Goal: Check status: Check status

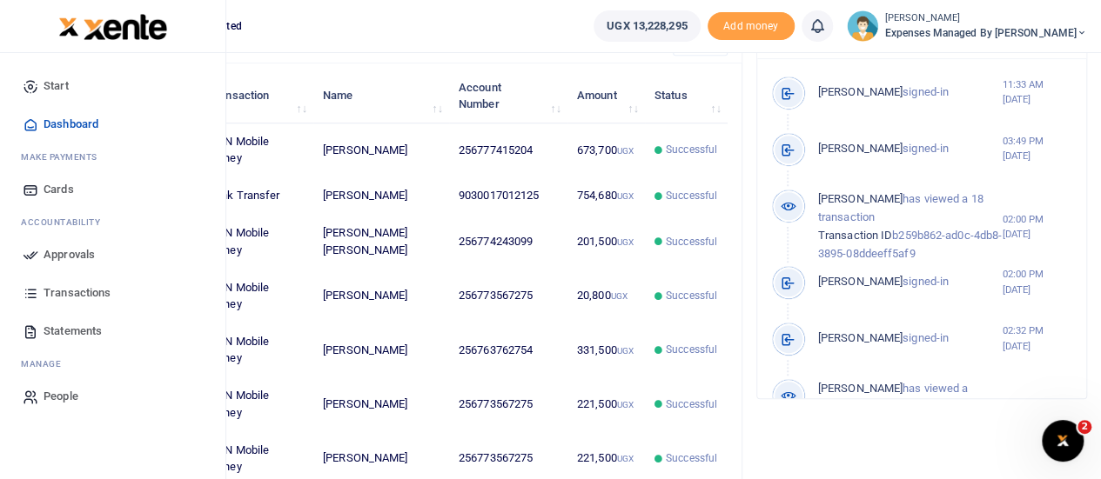
scroll to position [493, 0]
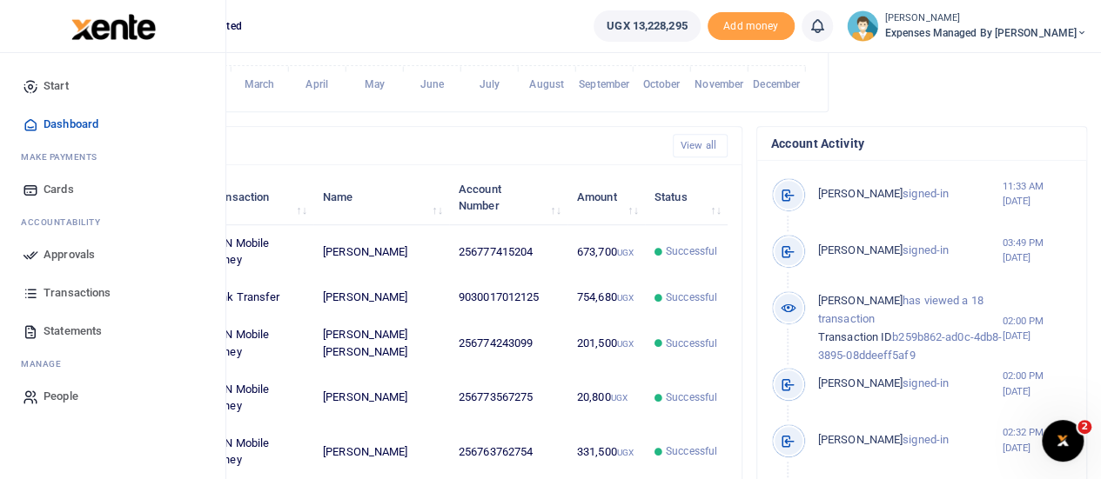
click at [80, 283] on link "Transactions" at bounding box center [113, 293] width 198 height 38
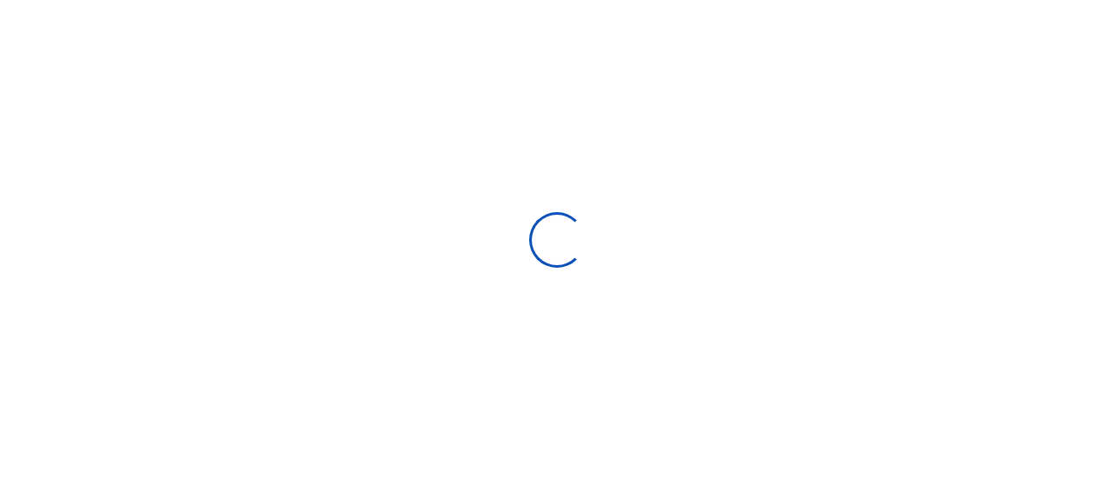
select select
type input "[DATE] - [DATE]"
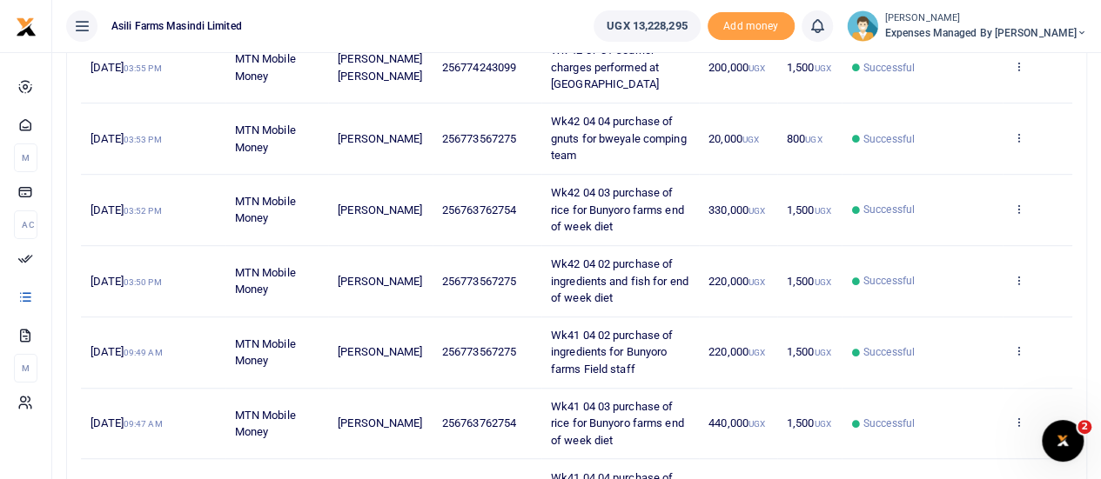
scroll to position [672, 0]
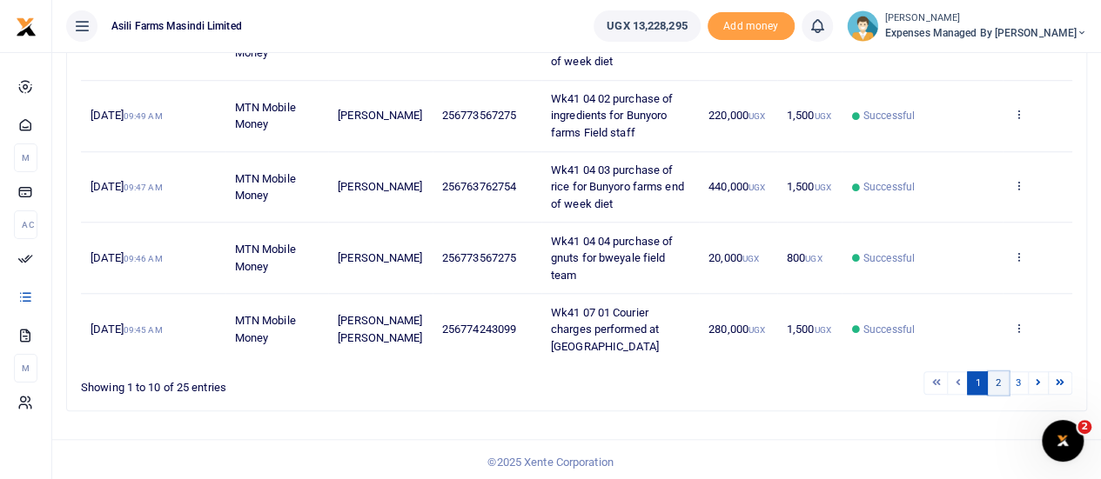
click at [999, 384] on link "2" at bounding box center [998, 383] width 21 height 23
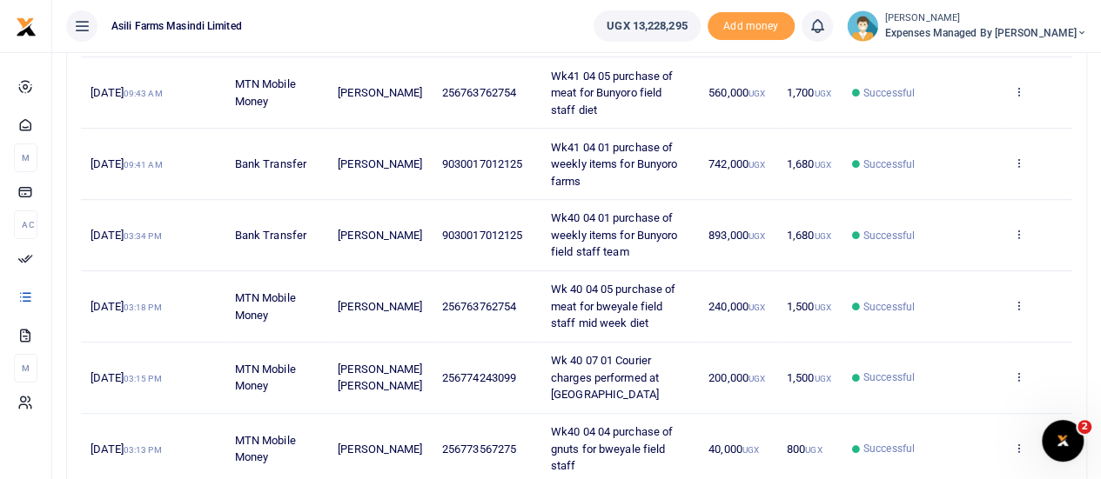
scroll to position [654, 0]
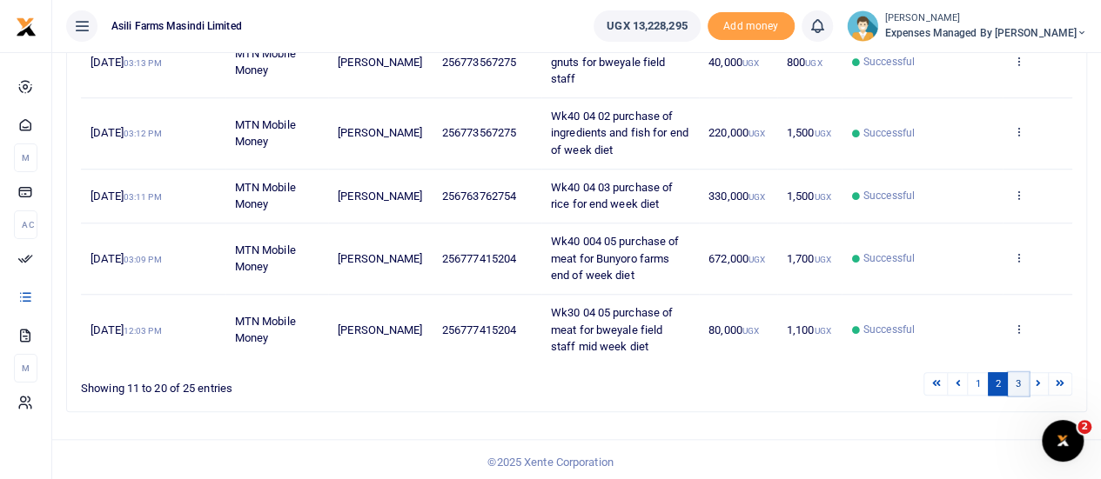
click at [1016, 379] on link "3" at bounding box center [1018, 383] width 21 height 23
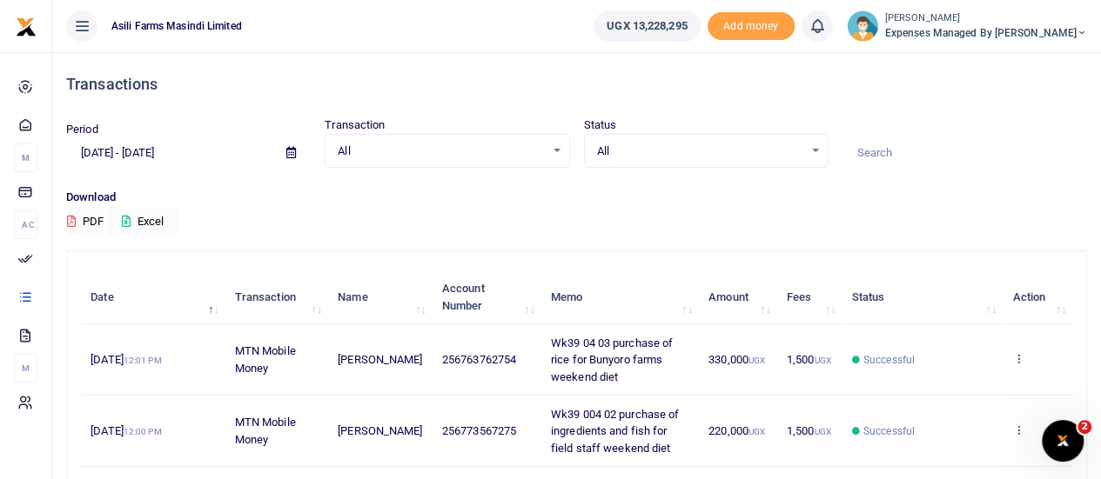
scroll to position [317, 0]
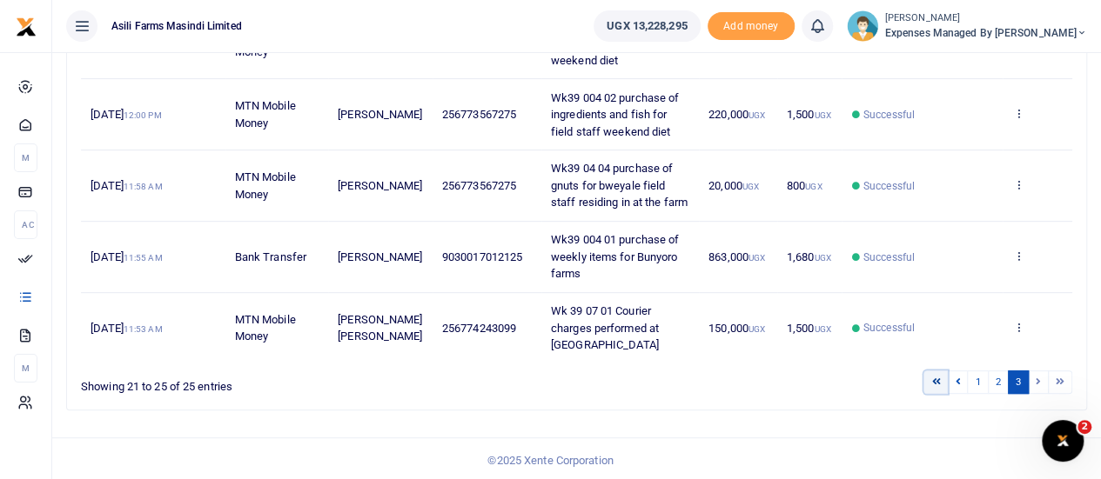
click at [940, 377] on icon at bounding box center [935, 382] width 9 height 10
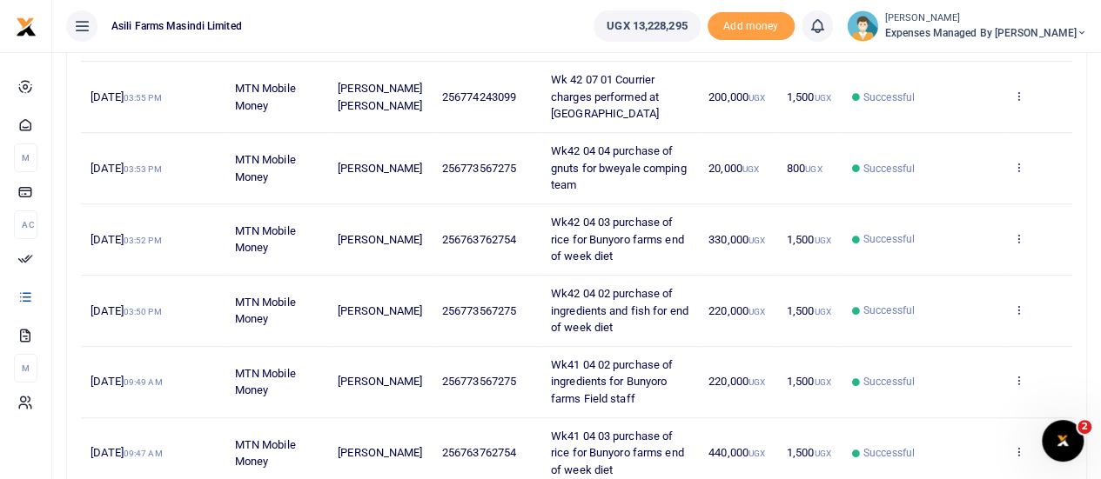
scroll to position [672, 0]
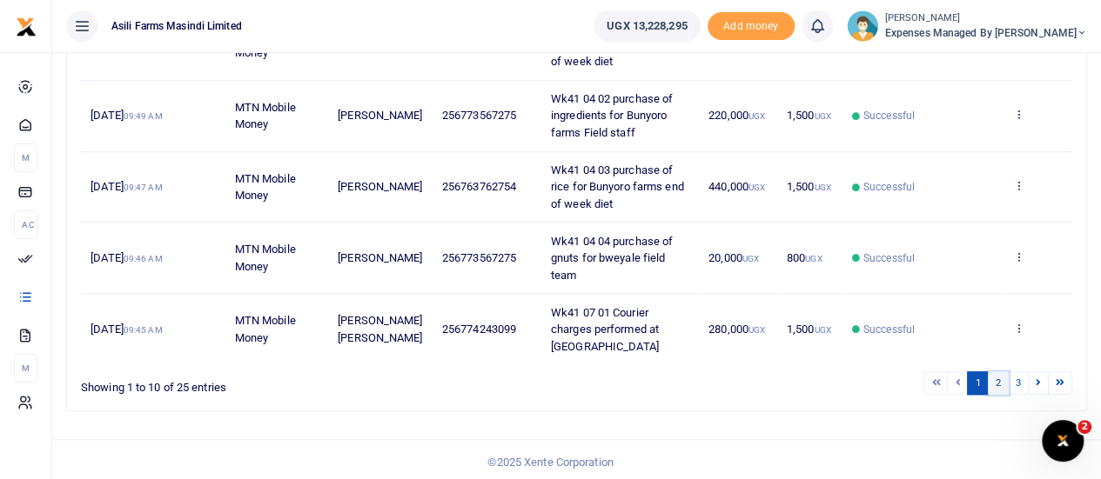
click at [999, 386] on link "2" at bounding box center [998, 383] width 21 height 23
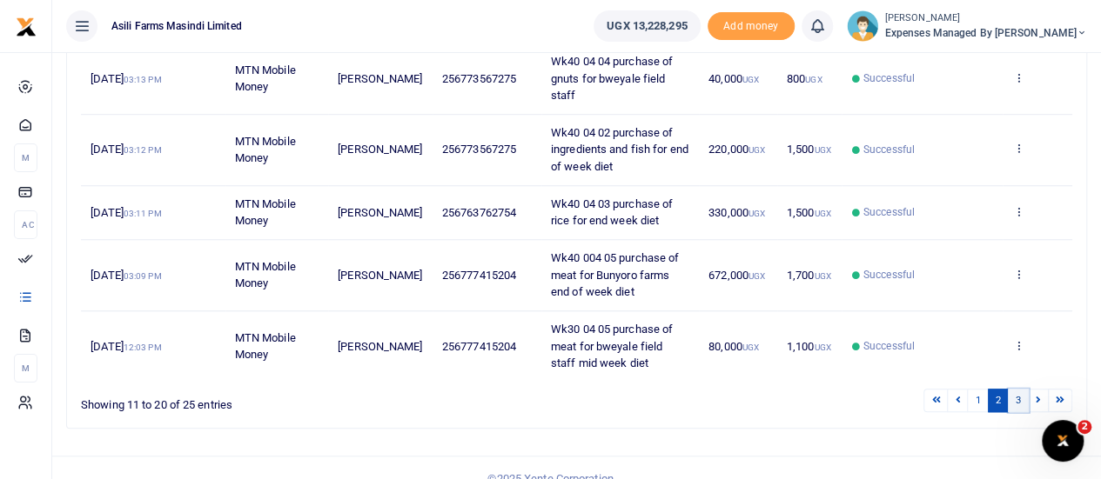
scroll to position [654, 0]
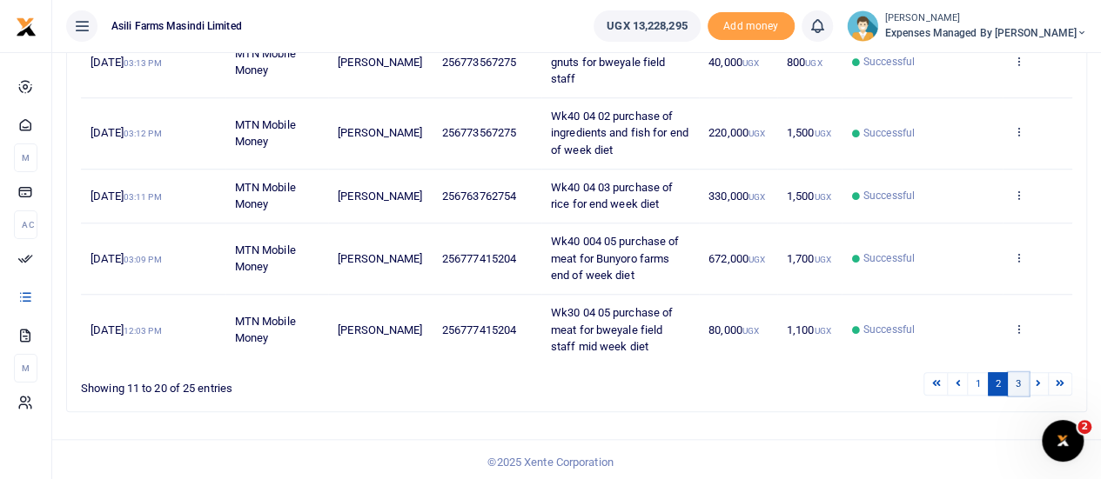
click at [1022, 380] on link "3" at bounding box center [1018, 383] width 21 height 23
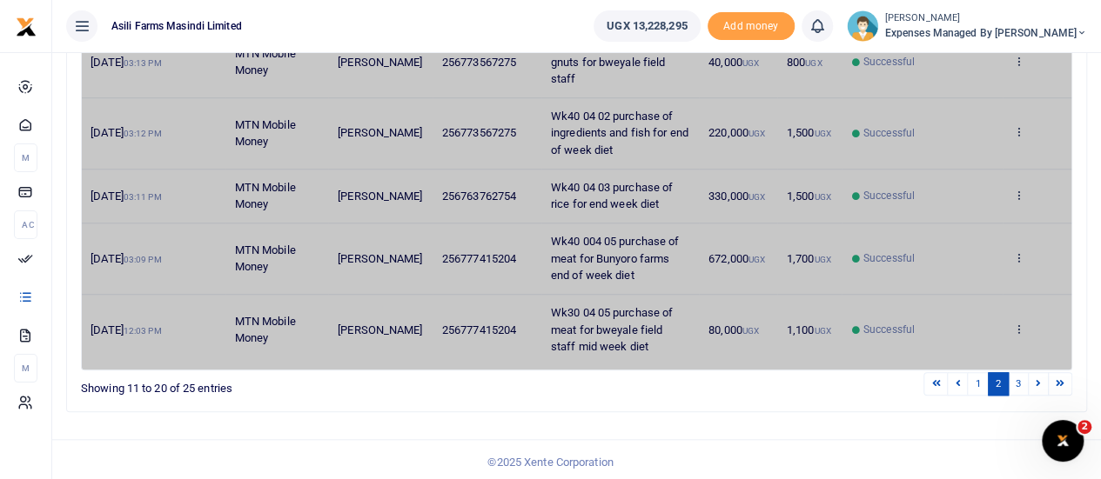
scroll to position [317, 0]
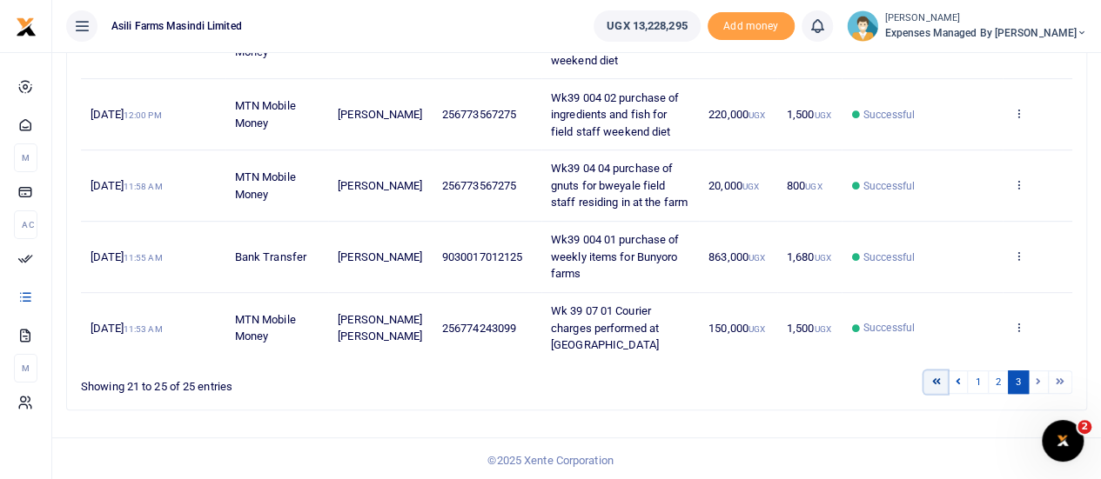
click at [931, 377] on link at bounding box center [935, 382] width 24 height 23
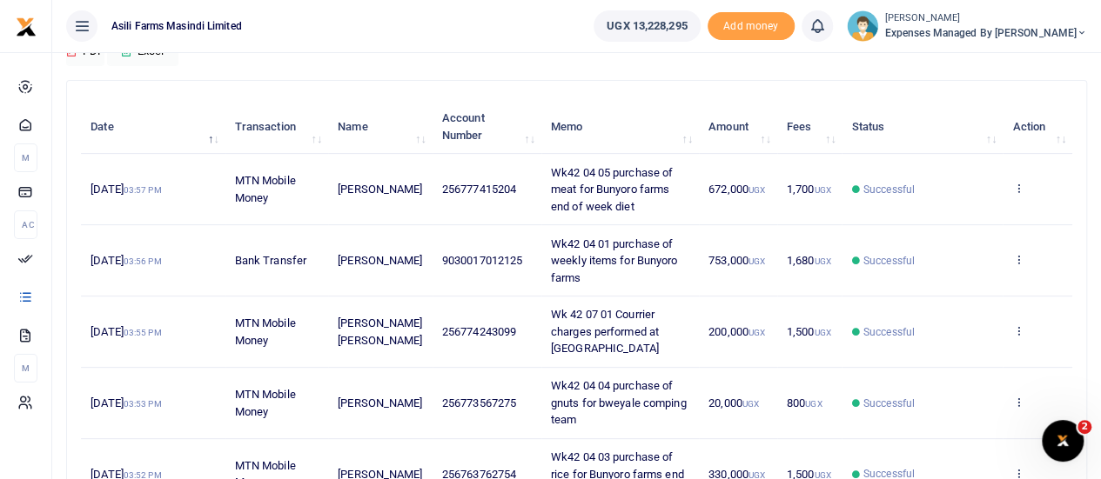
scroll to position [63, 0]
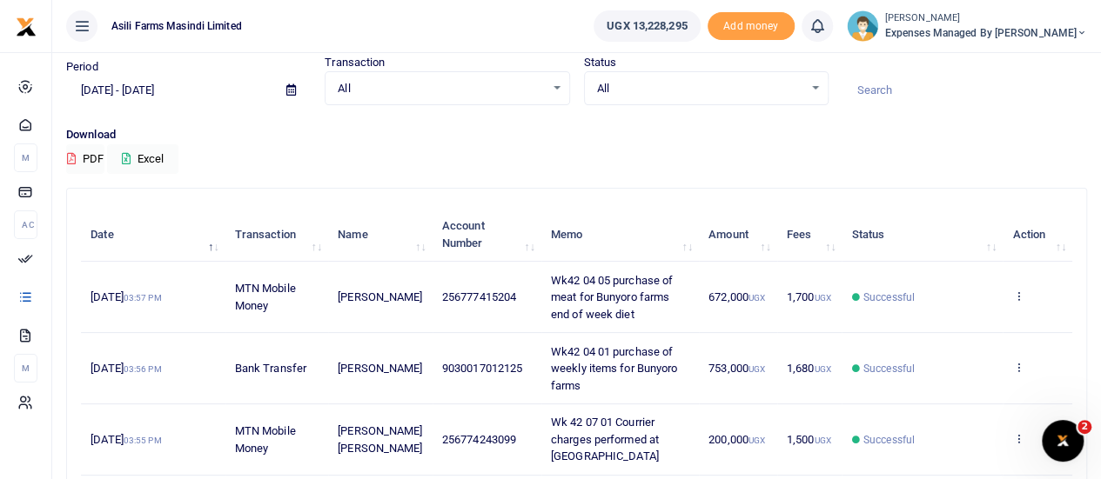
click at [1078, 33] on icon at bounding box center [1081, 33] width 10 height 12
click at [1018, 62] on link "Switch accounts" at bounding box center [991, 63] width 137 height 24
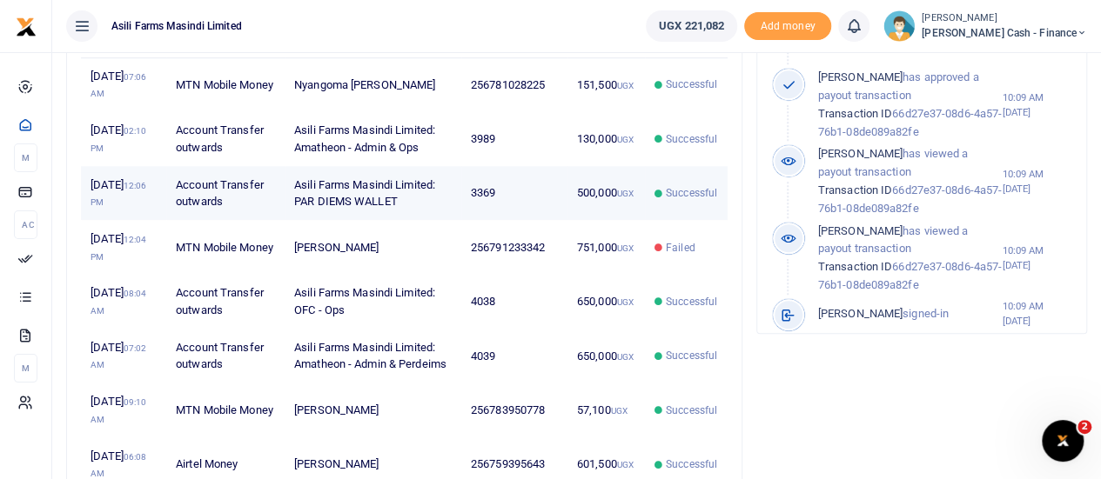
scroll to position [665, 0]
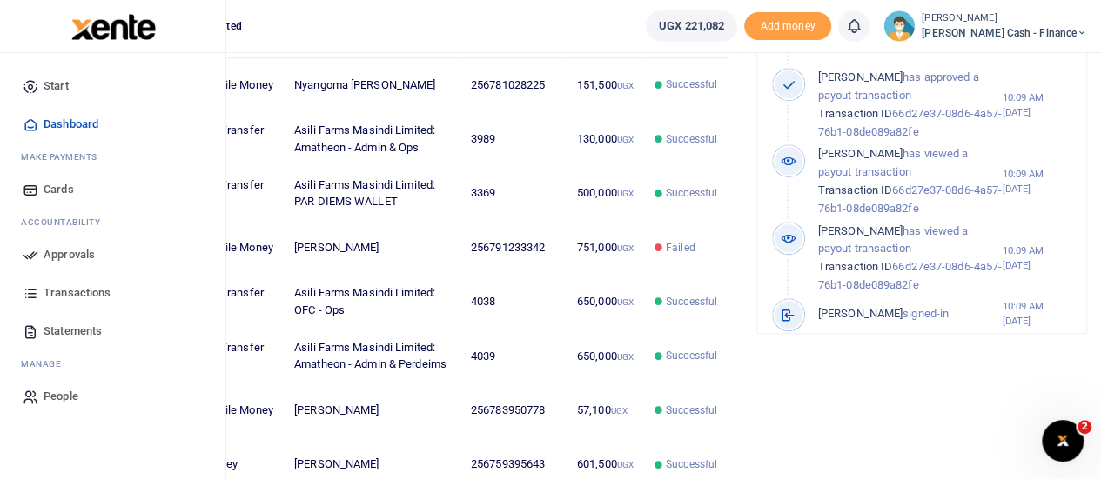
click at [82, 294] on span "Transactions" at bounding box center [77, 293] width 67 height 17
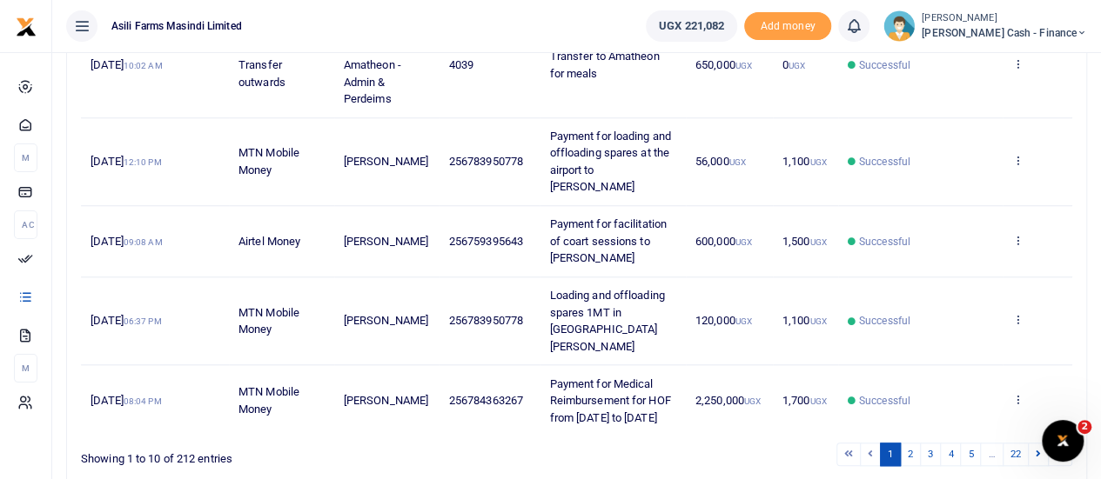
scroll to position [774, 0]
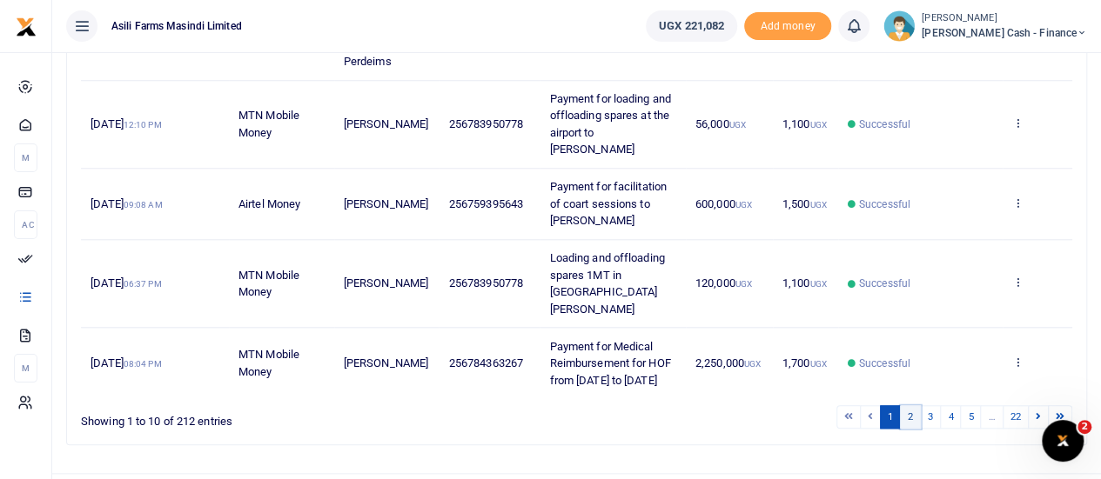
click at [914, 405] on link "2" at bounding box center [910, 416] width 21 height 23
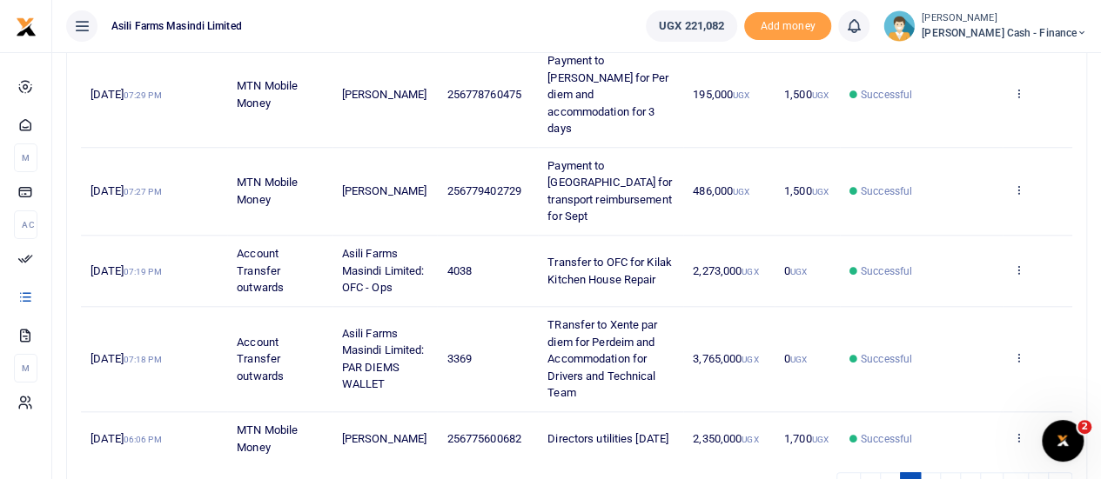
scroll to position [790, 0]
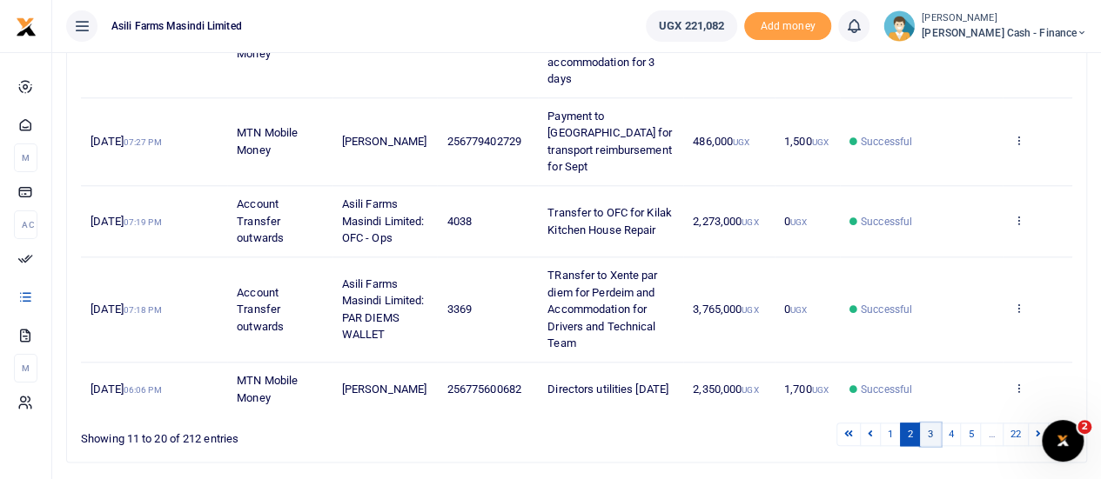
click at [935, 423] on link "3" at bounding box center [930, 434] width 21 height 23
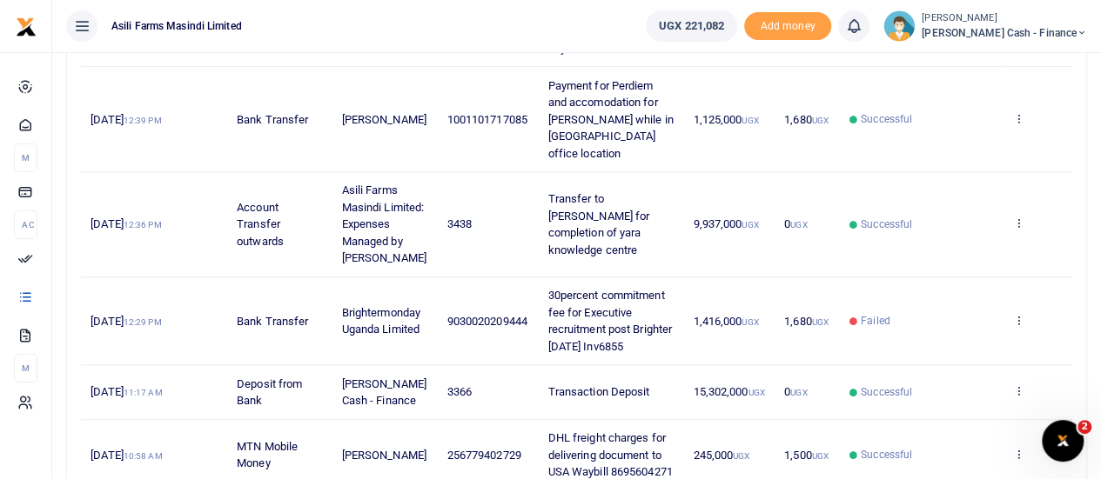
scroll to position [616, 0]
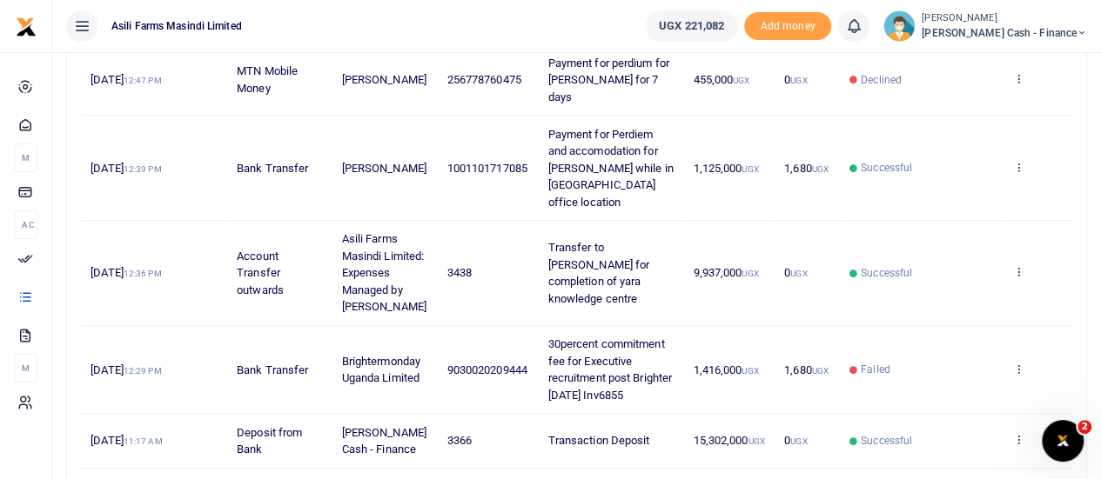
click at [1020, 265] on icon at bounding box center [1017, 271] width 11 height 12
click at [955, 281] on link "View details" at bounding box center [954, 283] width 137 height 24
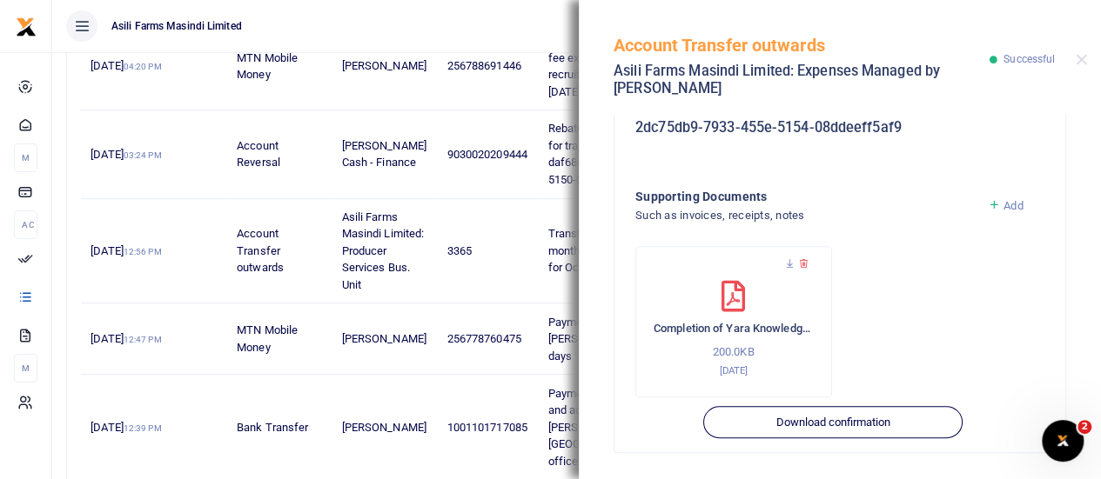
scroll to position [442, 0]
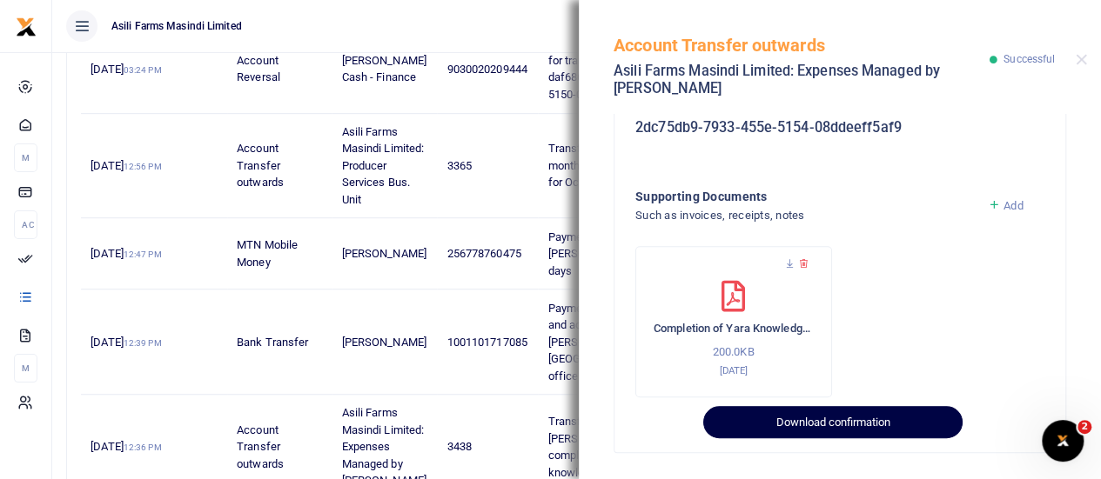
click at [841, 417] on button "Download confirmation" at bounding box center [832, 422] width 258 height 33
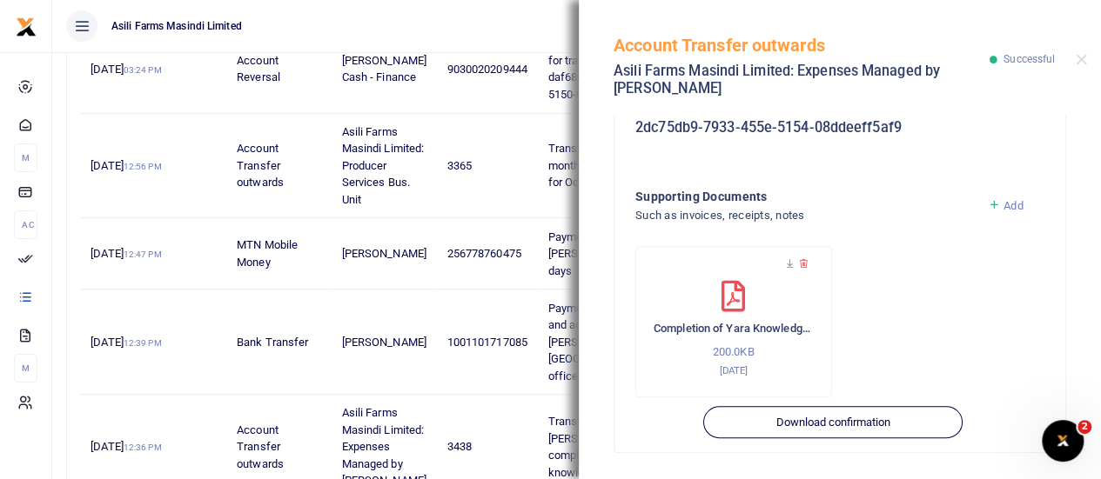
click at [1093, 57] on div "Account Transfer outwards Asili Farms Masindi Limited: Expenses Managed by [PER…" at bounding box center [840, 57] width 522 height 114
click at [1084, 58] on button "Close" at bounding box center [1081, 59] width 11 height 11
